Goal: Navigation & Orientation: Go to known website

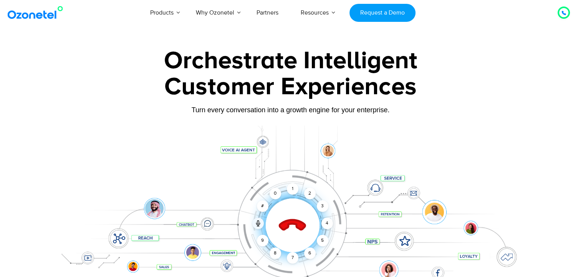
click at [292, 228] on icon at bounding box center [292, 226] width 33 height 33
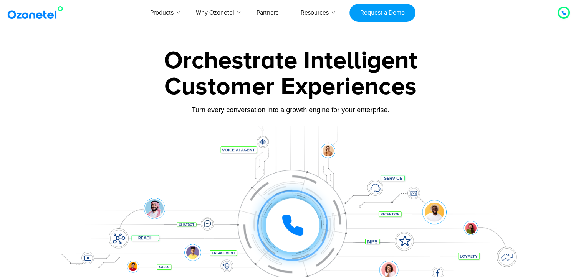
click at [292, 228] on icon at bounding box center [292, 225] width 19 height 19
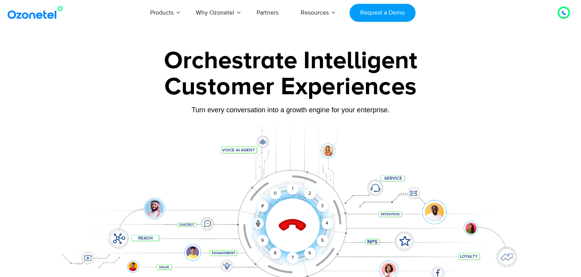
click at [292, 228] on icon at bounding box center [292, 226] width 33 height 33
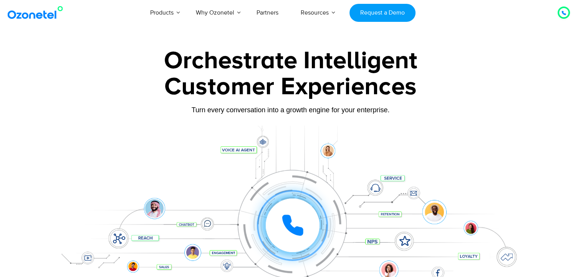
click at [292, 228] on icon at bounding box center [292, 225] width 19 height 19
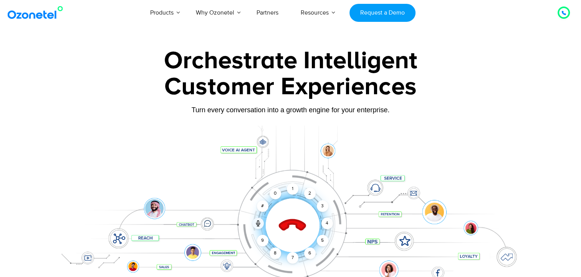
click at [292, 228] on icon at bounding box center [292, 226] width 33 height 33
